Goal: Information Seeking & Learning: Check status

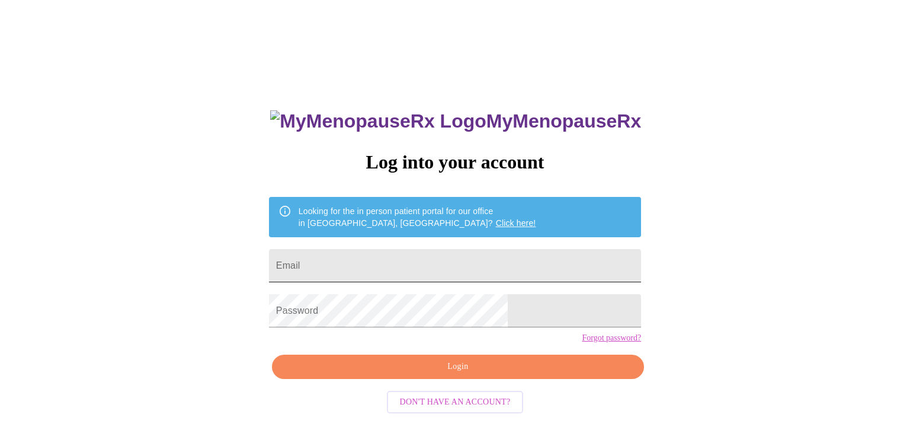
click at [443, 266] on input "Email" at bounding box center [455, 265] width 372 height 33
type input "jenniferanderson0629@gmail.com"
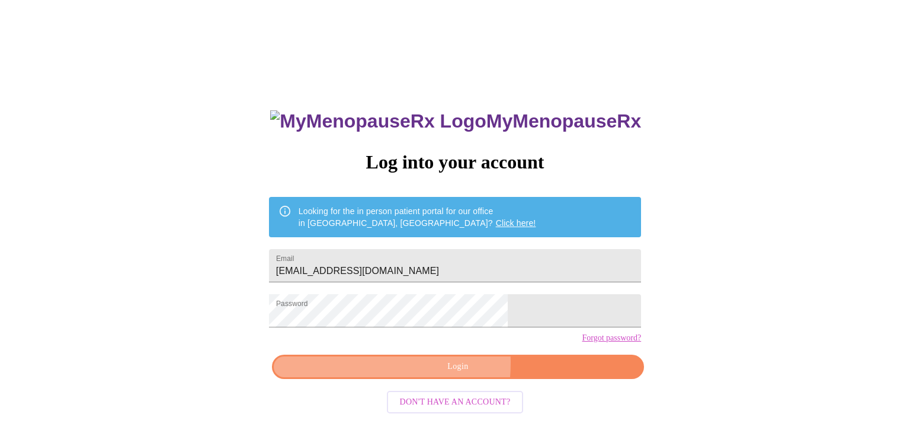
click at [391, 374] on span "Login" at bounding box center [458, 366] width 345 height 15
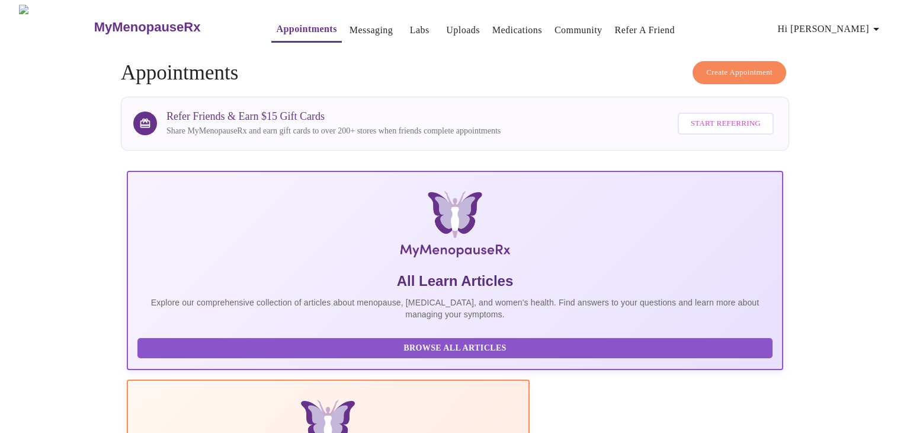
click at [410, 25] on link "Labs" at bounding box center [420, 30] width 20 height 17
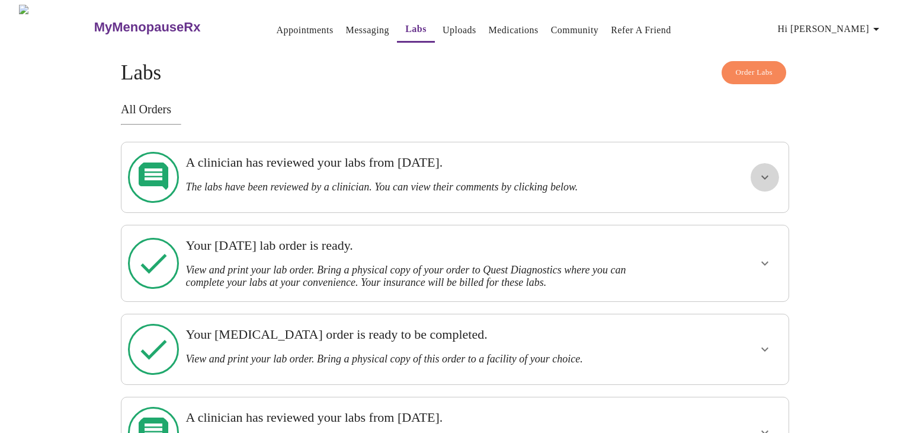
click at [761, 171] on icon "show more" at bounding box center [765, 177] width 14 height 14
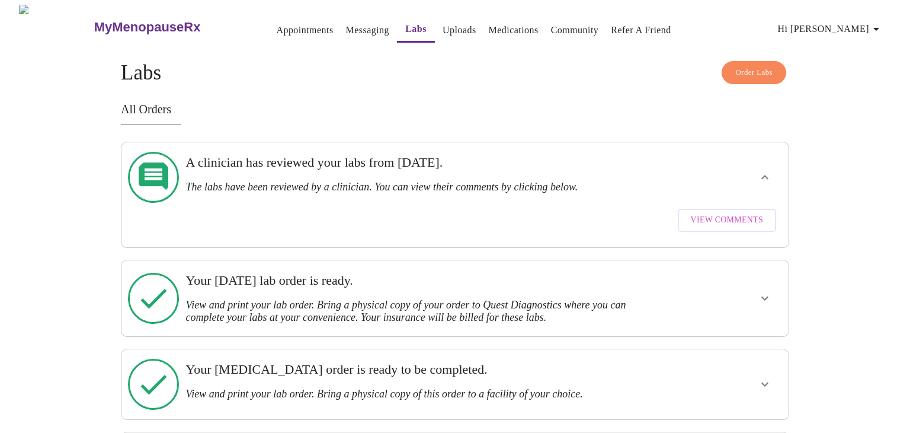
click at [736, 213] on span "View Comments" at bounding box center [727, 220] width 72 height 15
